Goal: Transaction & Acquisition: Purchase product/service

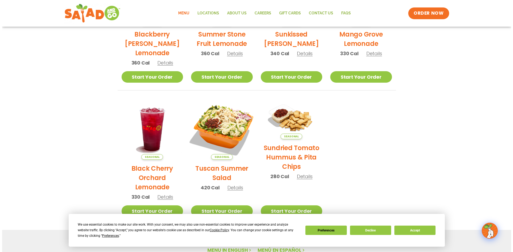
scroll to position [214, 0]
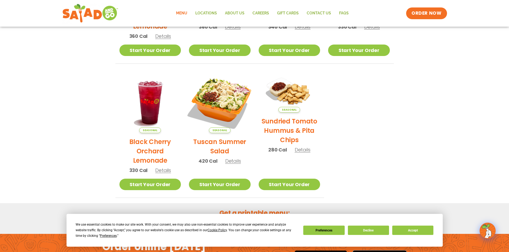
click at [224, 107] on img at bounding box center [220, 102] width 72 height 72
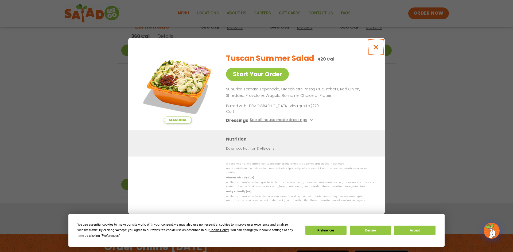
click at [377, 50] on icon "Close modal" at bounding box center [376, 47] width 7 height 6
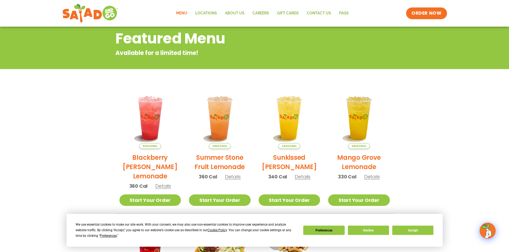
scroll to position [37, 0]
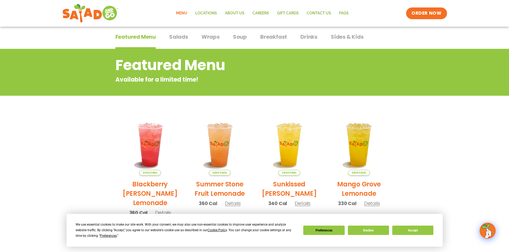
click at [185, 37] on span "Salads" at bounding box center [178, 37] width 19 height 8
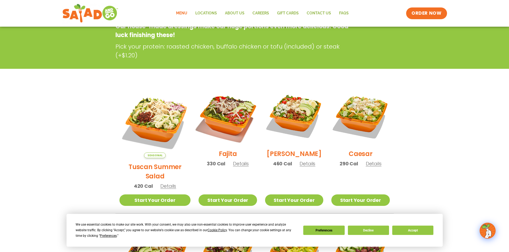
scroll to position [197, 0]
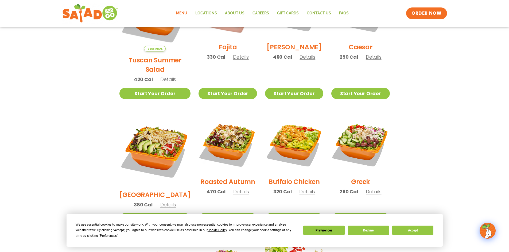
click at [216, 129] on img at bounding box center [228, 144] width 58 height 58
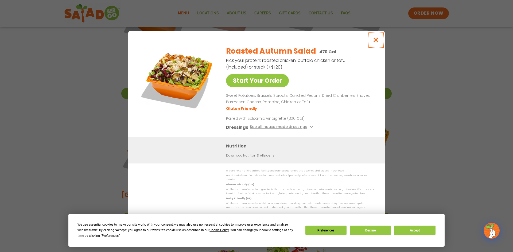
click at [378, 41] on icon "Close modal" at bounding box center [376, 40] width 7 height 6
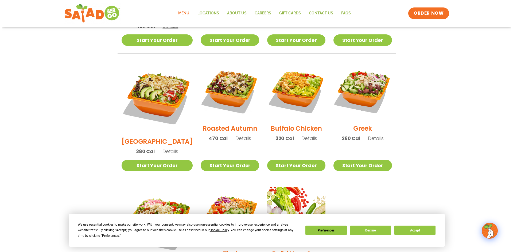
scroll to position [304, 0]
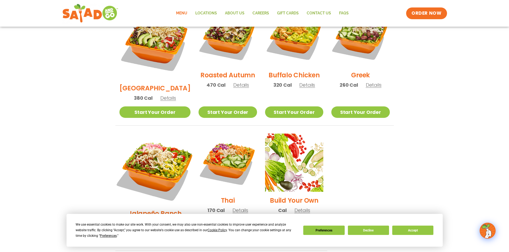
click at [154, 143] on img at bounding box center [155, 170] width 84 height 84
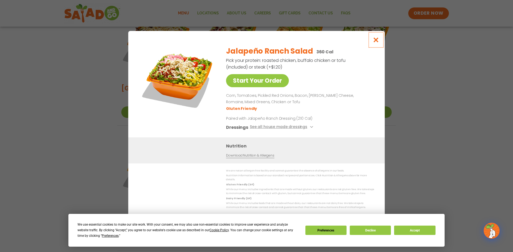
click at [377, 40] on icon "Close modal" at bounding box center [376, 40] width 7 height 6
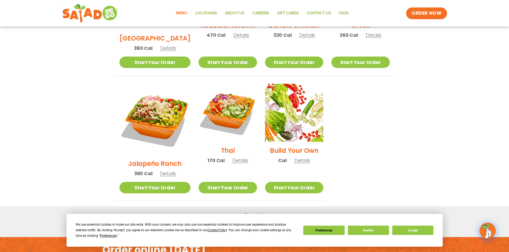
scroll to position [381, 0]
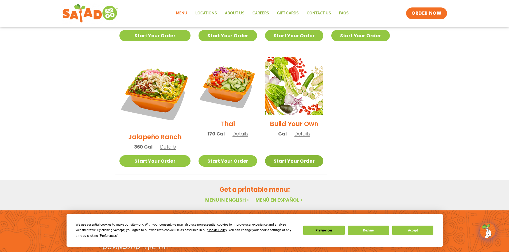
click at [296, 156] on link "Start Your Order" at bounding box center [294, 161] width 58 height 11
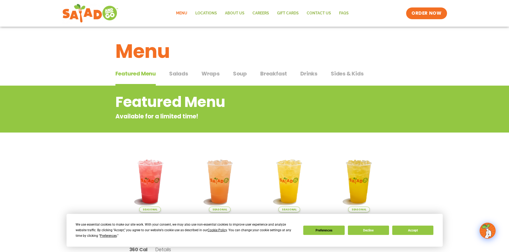
click at [239, 76] on span "Soup" at bounding box center [240, 74] width 14 height 8
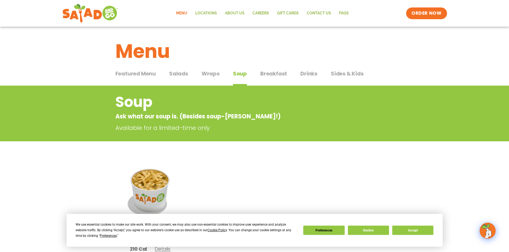
scroll to position [27, 0]
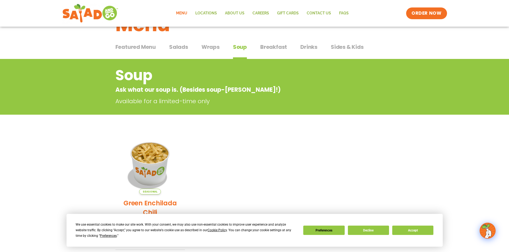
click at [281, 42] on div "Featured Menu Featured Menu Salads Salads Wraps Wraps Soup Soup Breakfast Break…" at bounding box center [254, 50] width 278 height 18
click at [281, 48] on span "Breakfast" at bounding box center [273, 47] width 27 height 8
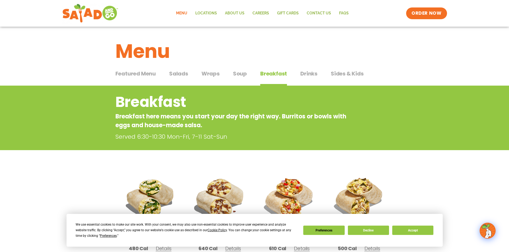
click at [310, 72] on span "Drinks" at bounding box center [308, 74] width 17 height 8
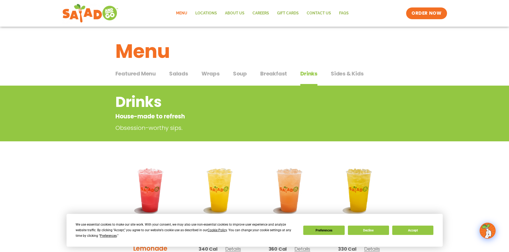
click at [176, 72] on span "Salads" at bounding box center [178, 74] width 19 height 8
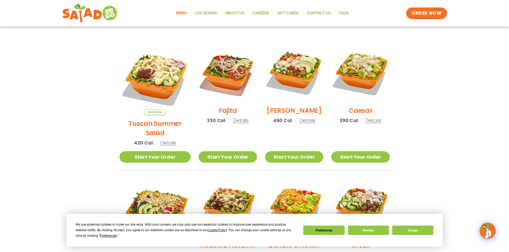
scroll to position [160, 0]
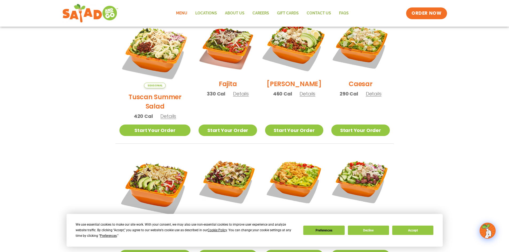
click at [290, 49] on img at bounding box center [294, 46] width 68 height 68
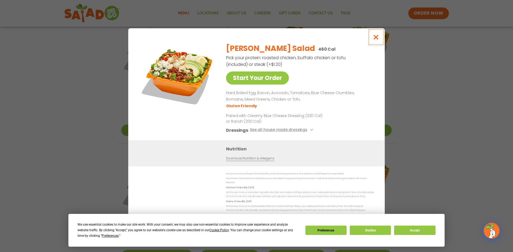
click at [379, 37] on icon "Close modal" at bounding box center [376, 37] width 7 height 6
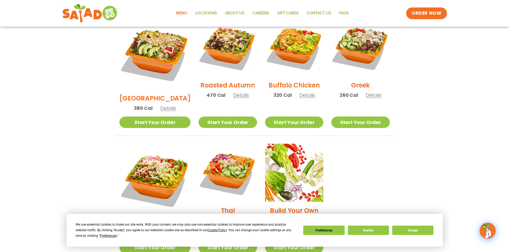
scroll to position [321, 0]
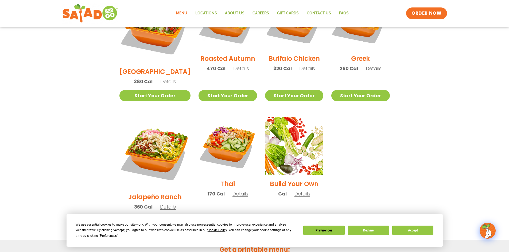
click at [228, 216] on link "Start Your Order" at bounding box center [228, 221] width 58 height 11
